Goal: Transaction & Acquisition: Purchase product/service

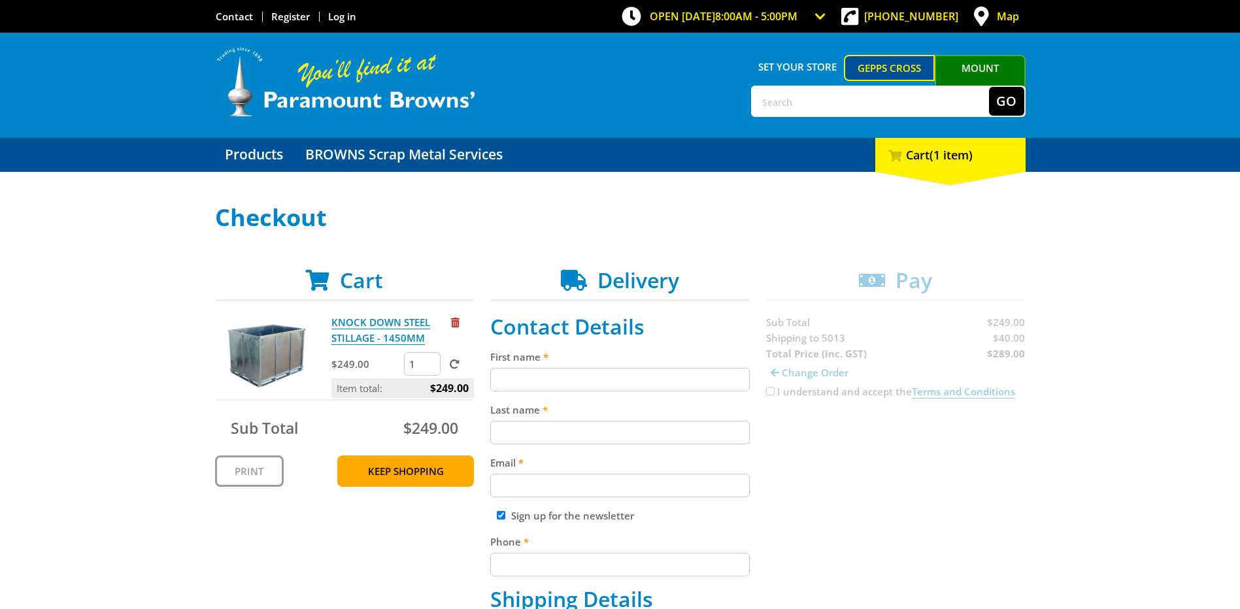
click at [590, 384] on input "First name" at bounding box center [620, 380] width 260 height 24
type input "Tom"
type input "McGowan"
type input "thomas.mcgowan@bluescopesteel.com"
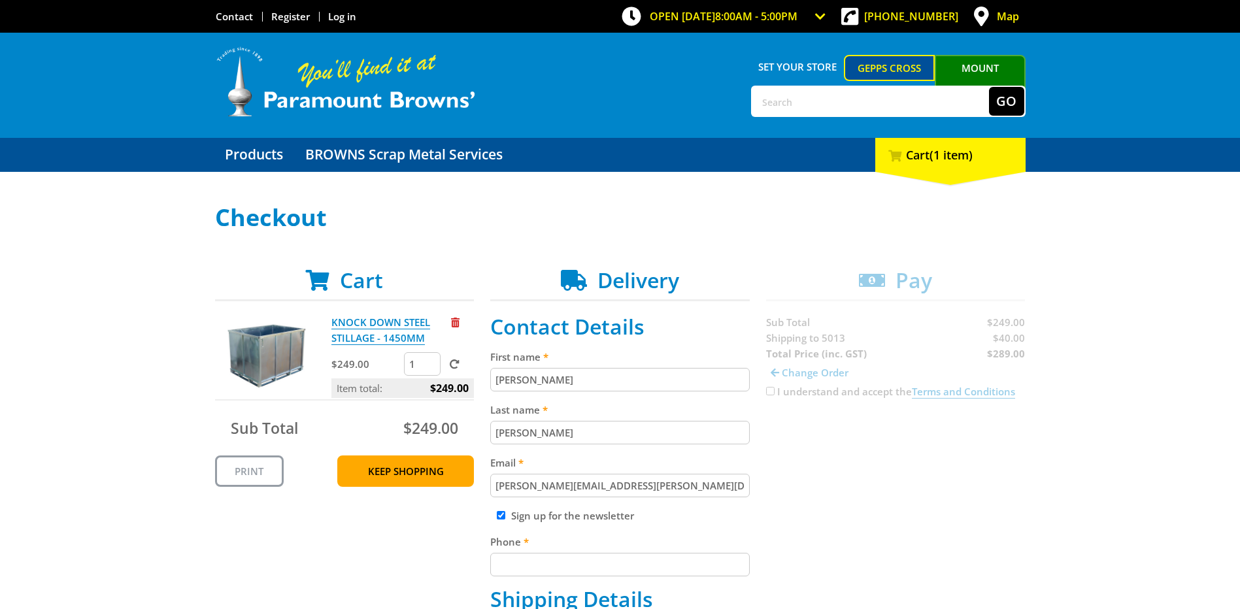
type input "0429105395"
type input "BlueScope Steel ltd"
type input "69 Wingfield road Wingfield SA 5013"
type input "WINGFIELD, SA, 5013"
select select "SA"
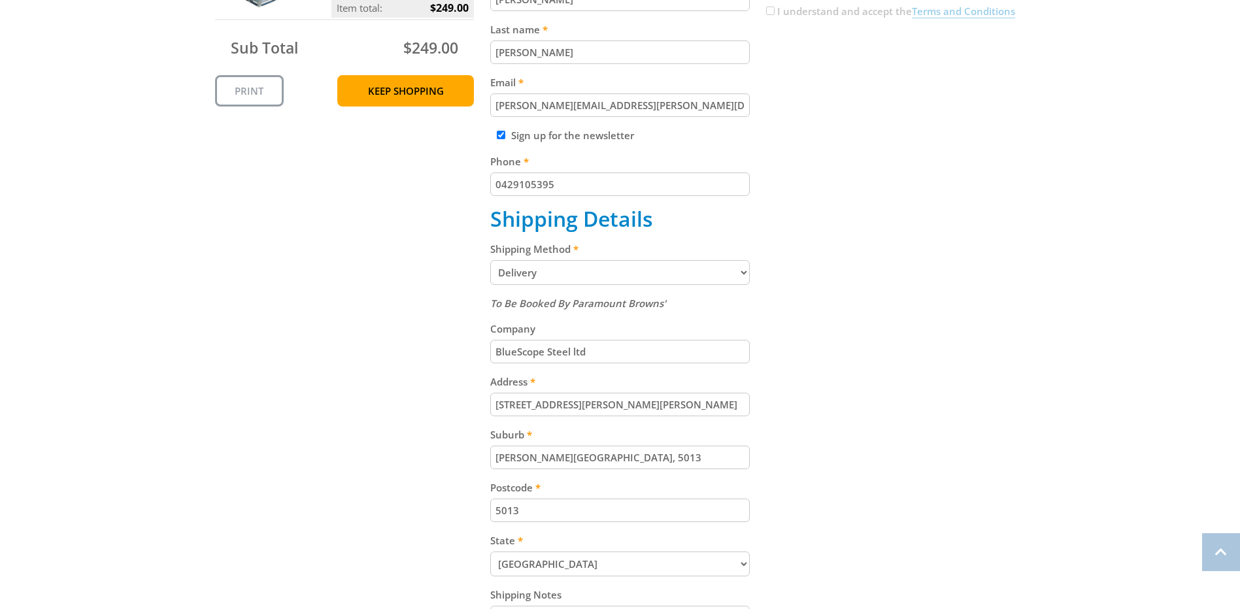
scroll to position [392, 0]
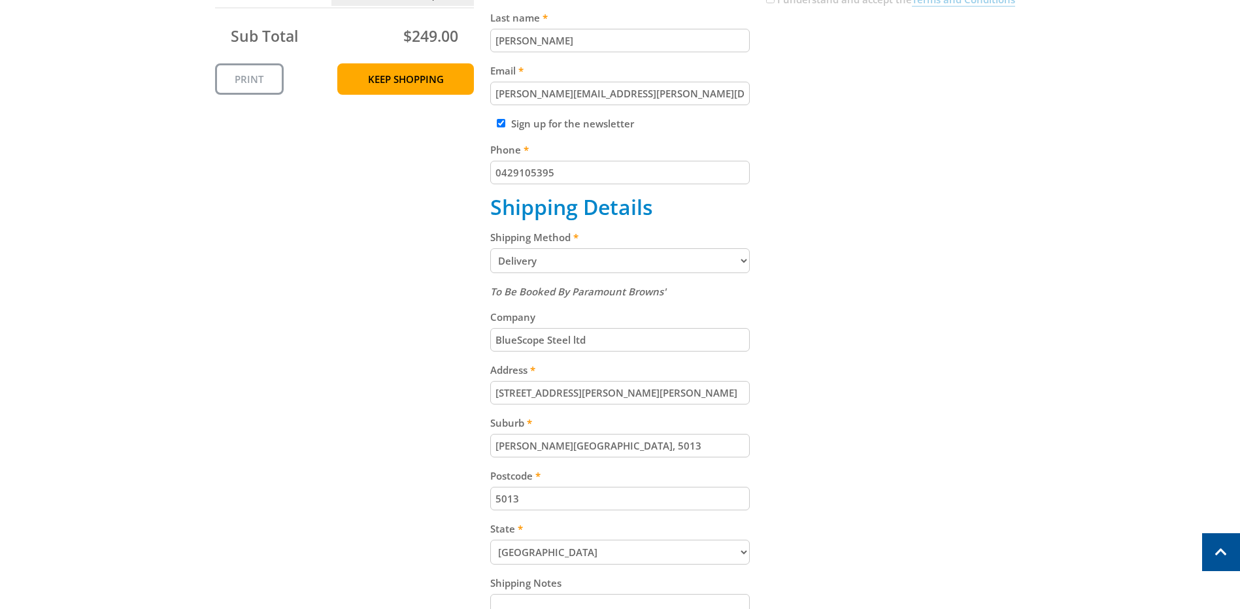
click at [673, 267] on select "Pickup from Gepps Cross Delivery" at bounding box center [620, 260] width 260 height 25
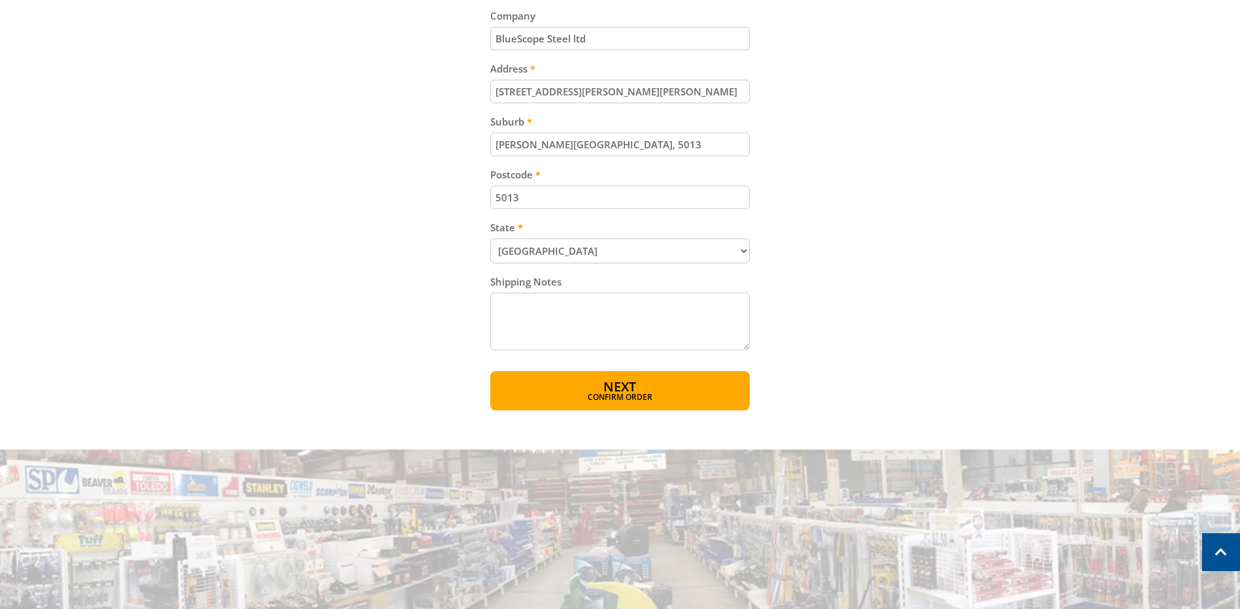
scroll to position [719, 0]
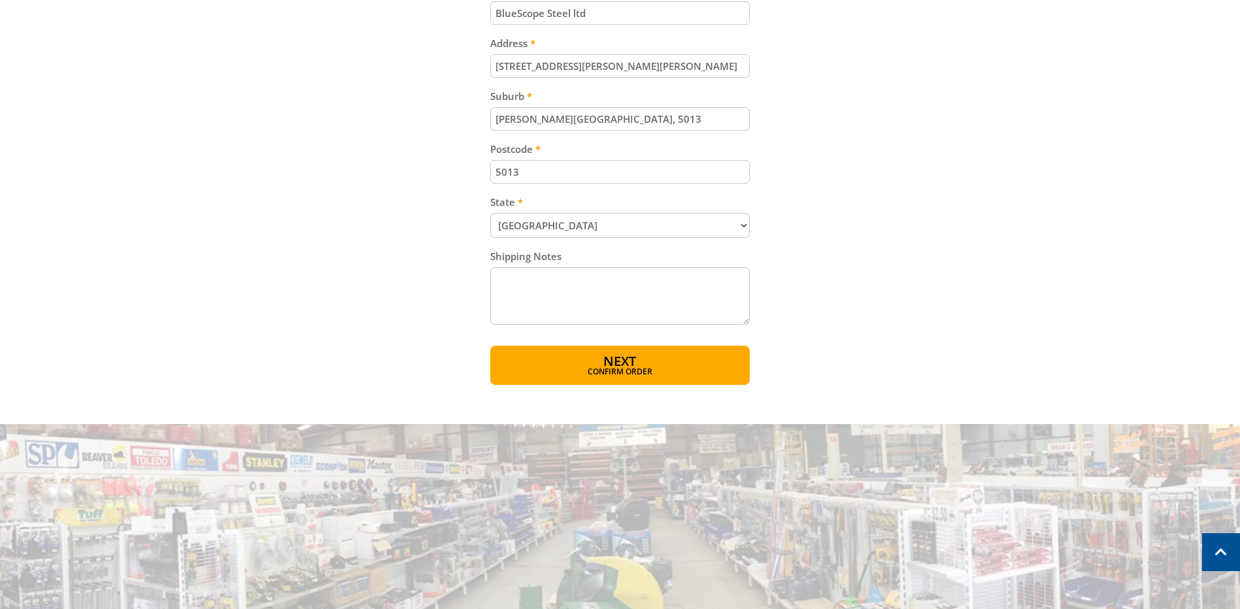
click at [652, 302] on textarea "Shipping Notes" at bounding box center [620, 296] width 260 height 58
type textarea "E"
type textarea "Enter through Gate 1"
click at [628, 377] on span "Confirm order" at bounding box center [619, 373] width 203 height 8
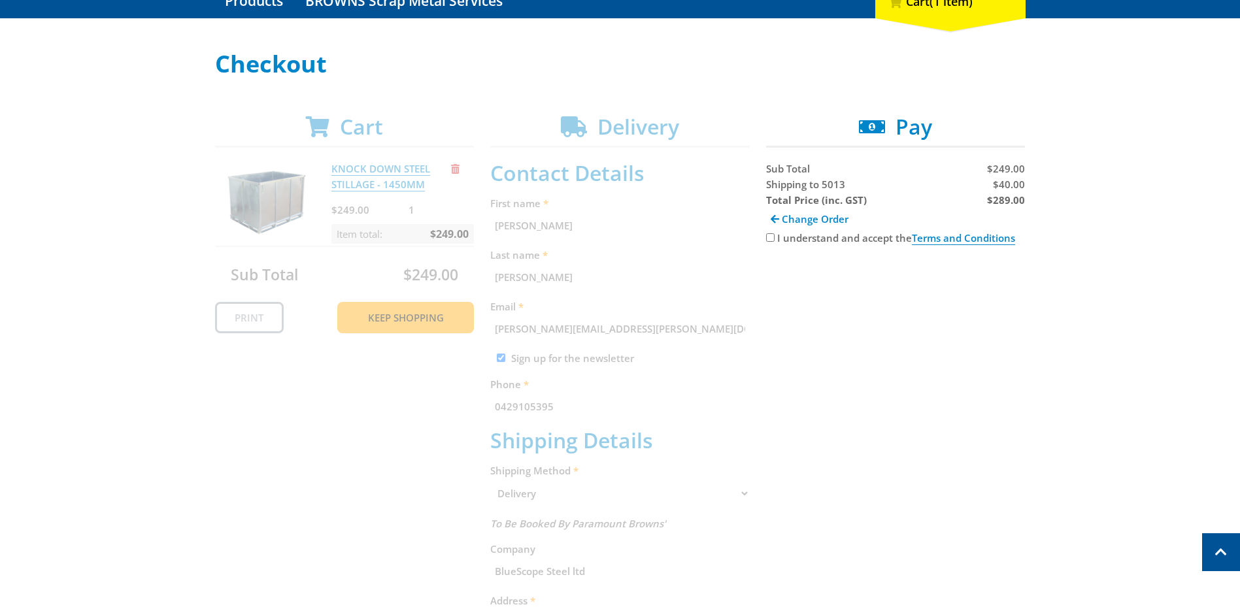
scroll to position [0, 0]
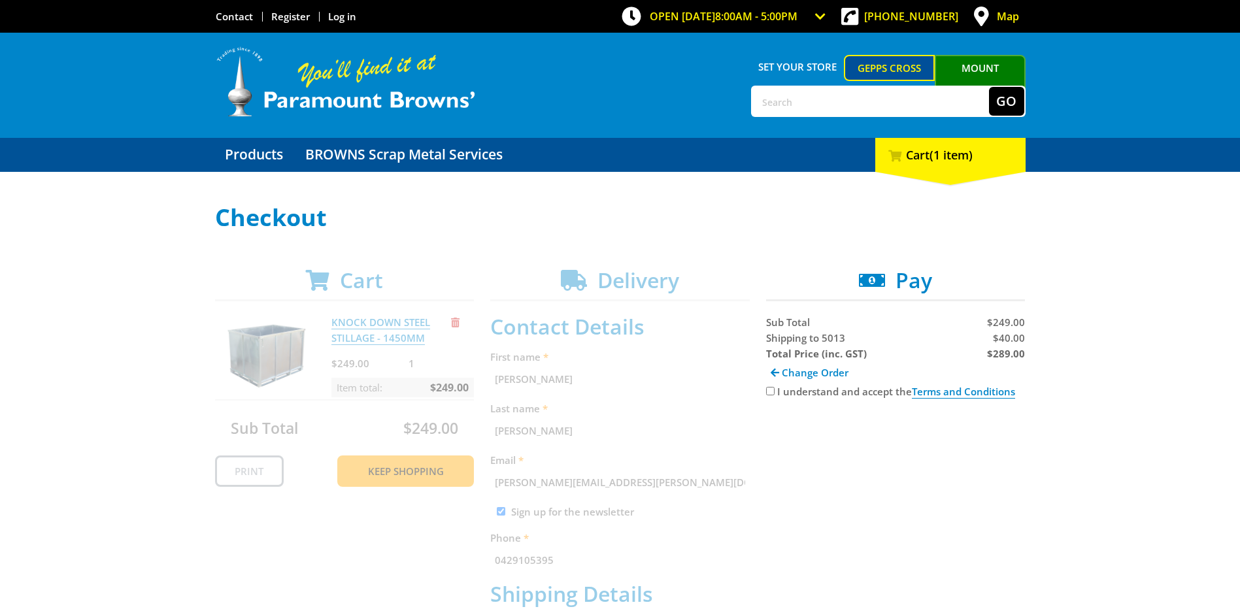
click at [772, 394] on input "I understand and accept the Terms and Conditions" at bounding box center [770, 391] width 8 height 8
checkbox input "true"
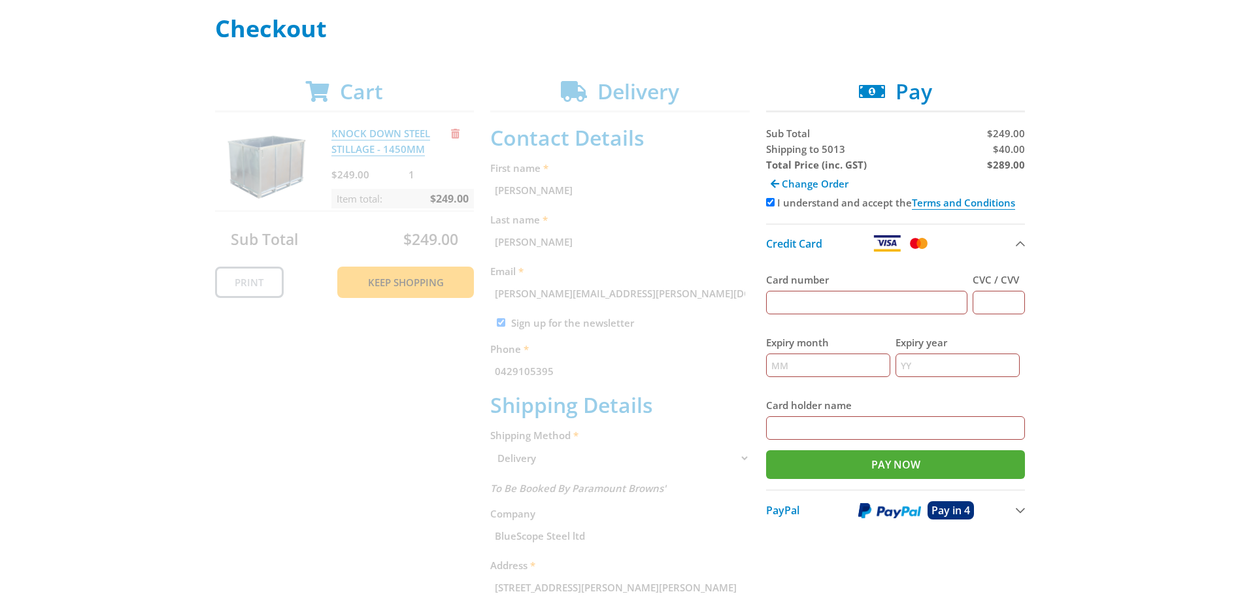
scroll to position [196, 0]
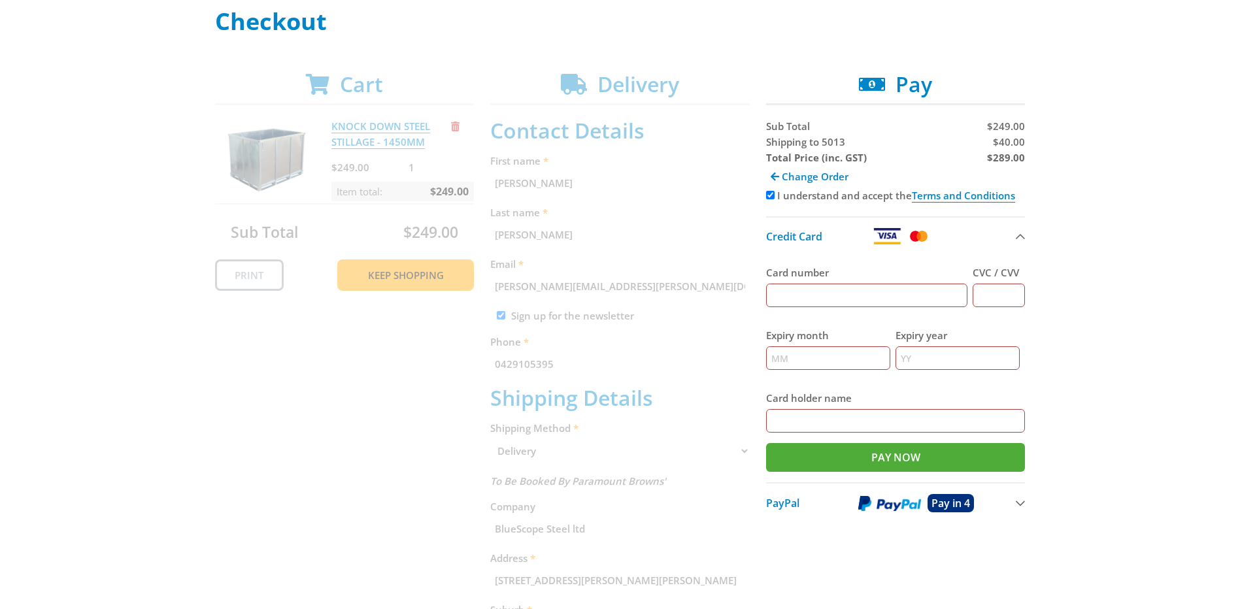
click at [833, 307] on input "Card number" at bounding box center [867, 296] width 202 height 24
type input "4564809207396403"
drag, startPoint x: 984, startPoint y: 320, endPoint x: 940, endPoint y: 319, distance: 43.8
click at [941, 318] on div "Card number 4564809207396403 CVC / CVV 0228" at bounding box center [896, 286] width 260 height 63
type input "285"
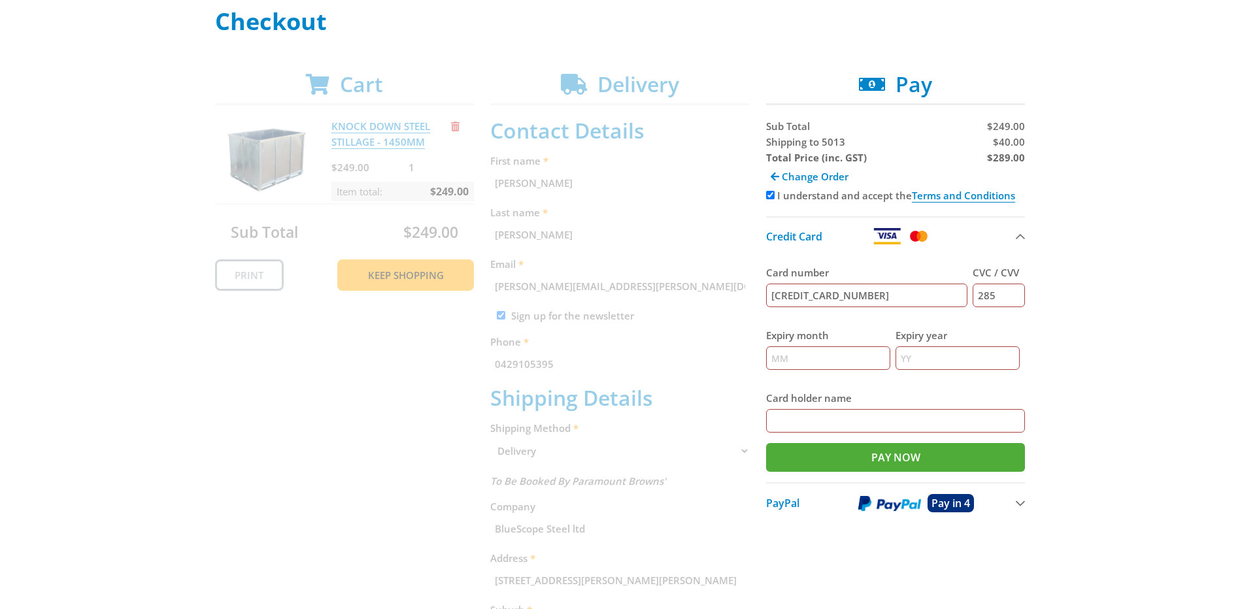
click at [869, 370] on input "Expiry month" at bounding box center [828, 358] width 124 height 24
type input "0"
type input "02"
type input "28"
click at [958, 433] on input "Card holder name" at bounding box center [896, 421] width 260 height 24
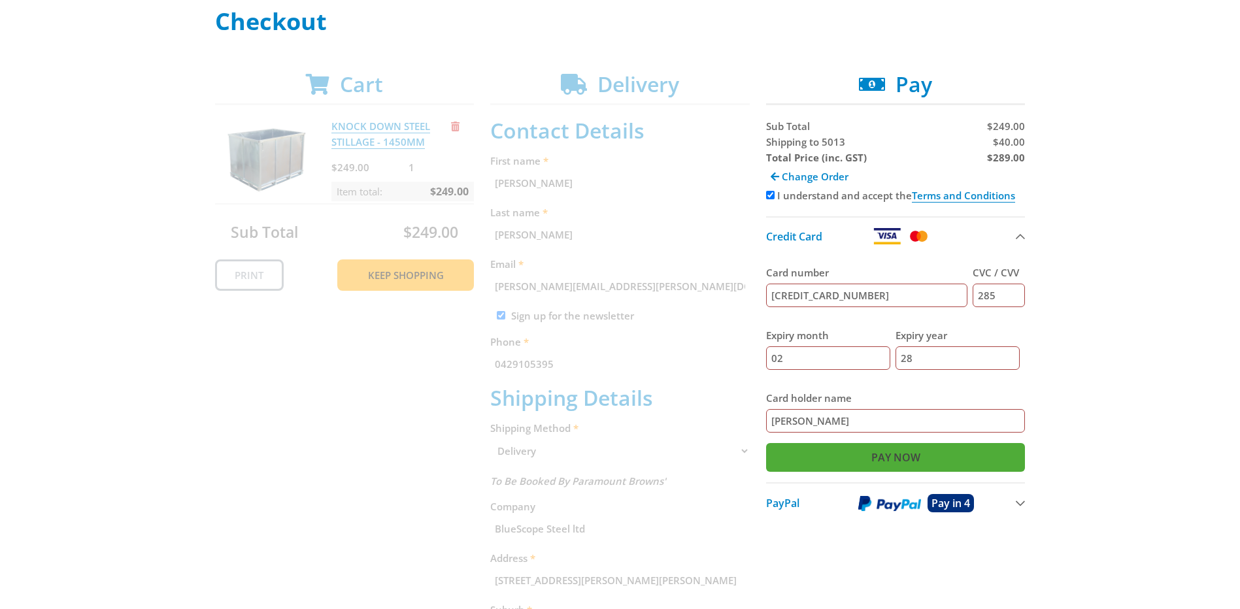
type input "Tom McGowan"
click at [845, 472] on input "Pay Now" at bounding box center [896, 457] width 260 height 29
type input "Paying..."
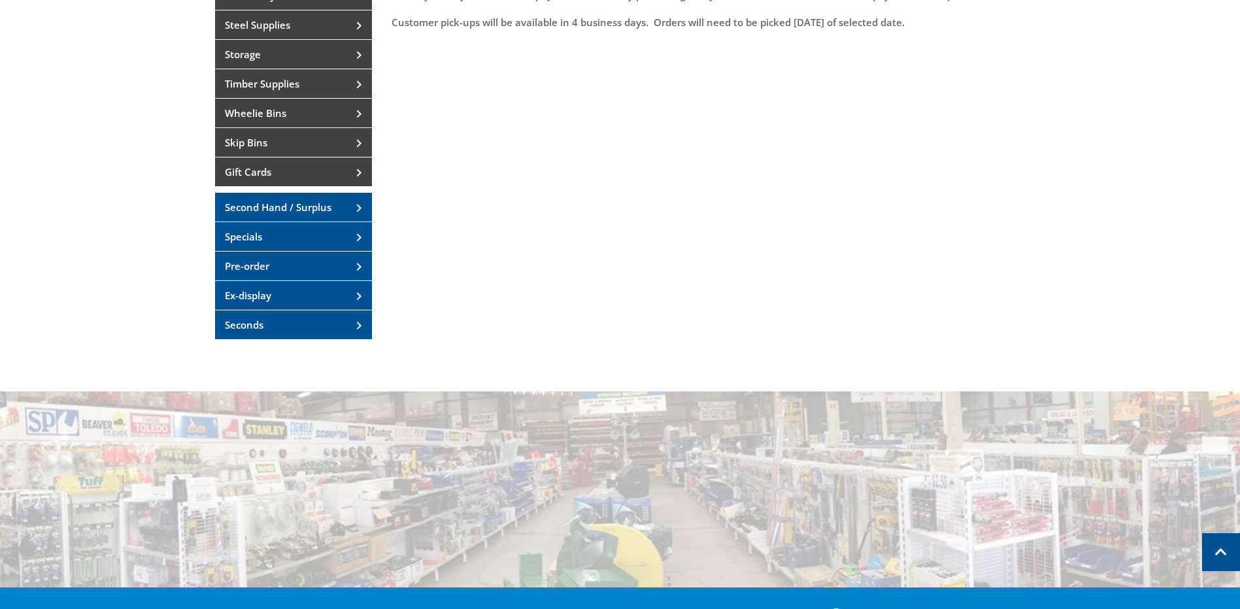
scroll to position [70, 0]
